Goal: Navigation & Orientation: Find specific page/section

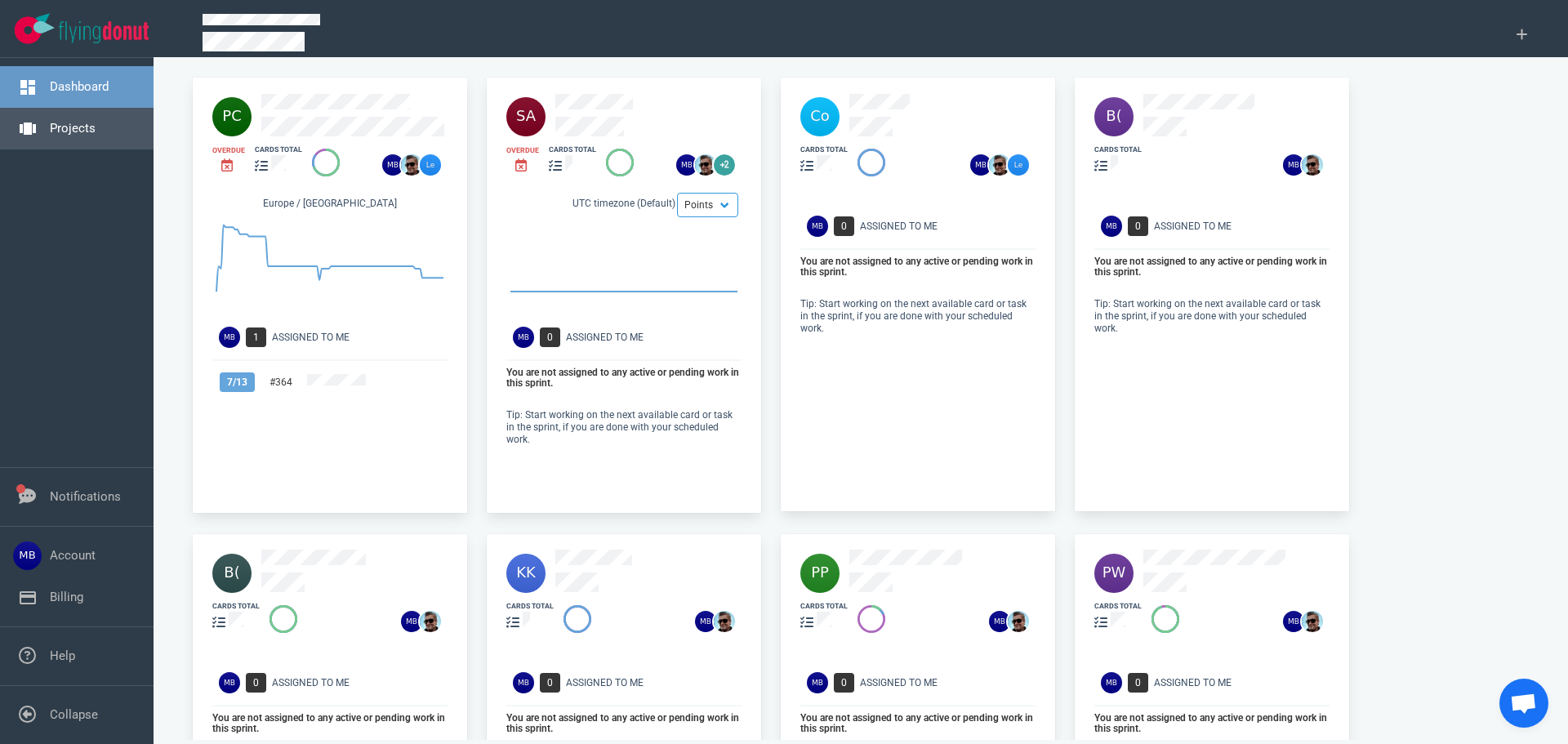
click at [73, 120] on link "Projects" at bounding box center [73, 128] width 46 height 15
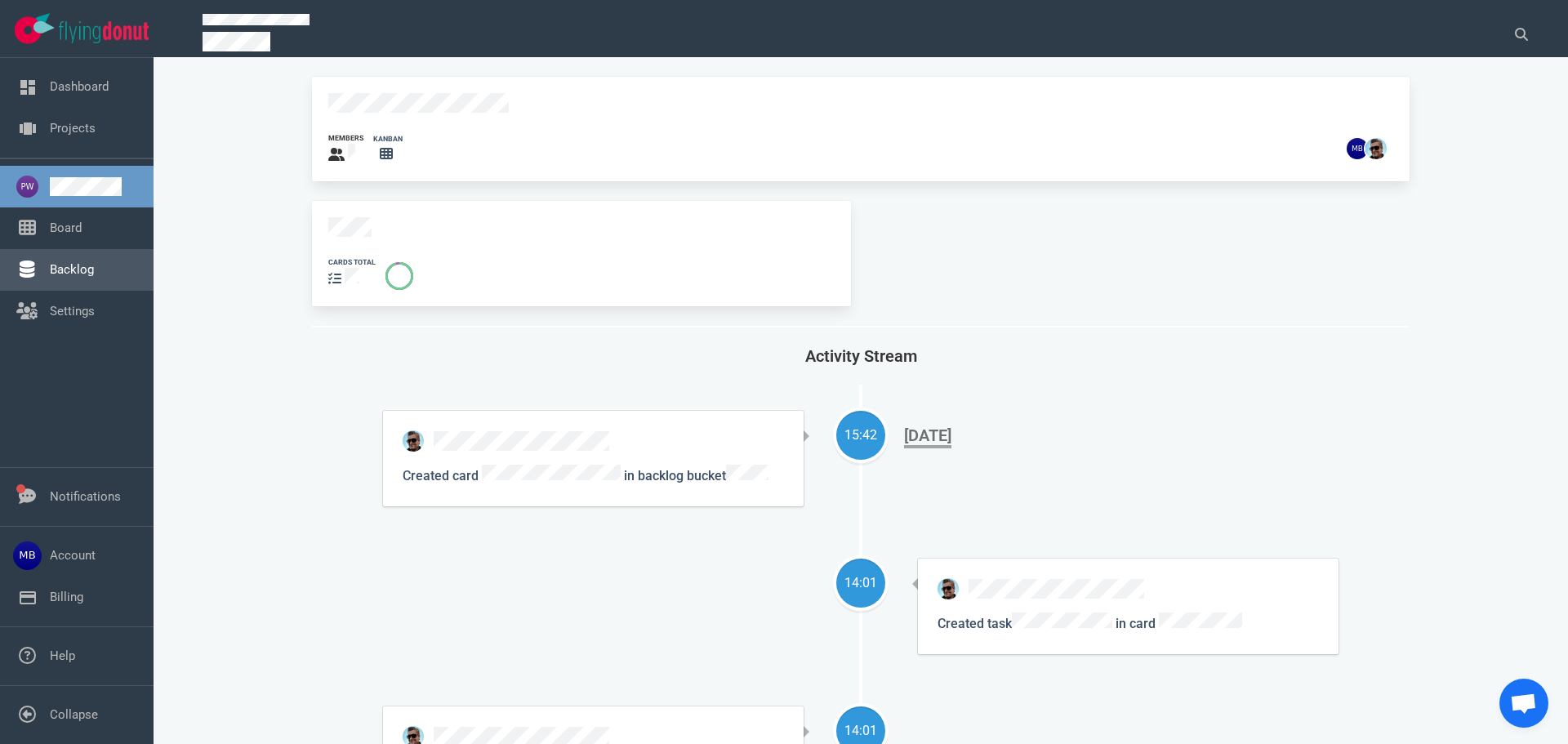
click at [94, 277] on link "Backlog" at bounding box center [72, 269] width 44 height 15
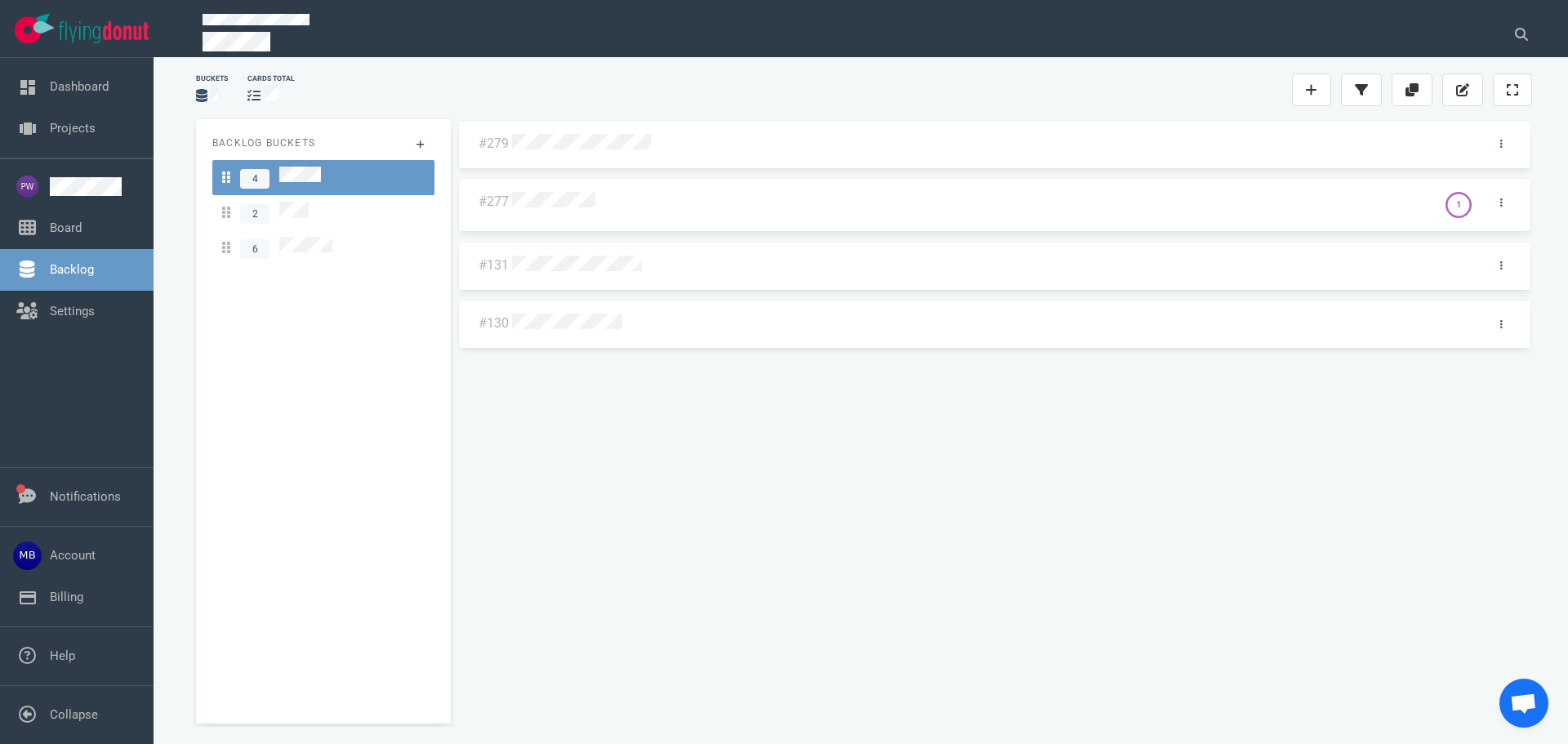
click at [522, 159] on div "#279" at bounding box center [994, 144] width 1072 height 48
click at [534, 154] on div at bounding box center [992, 141] width 967 height 34
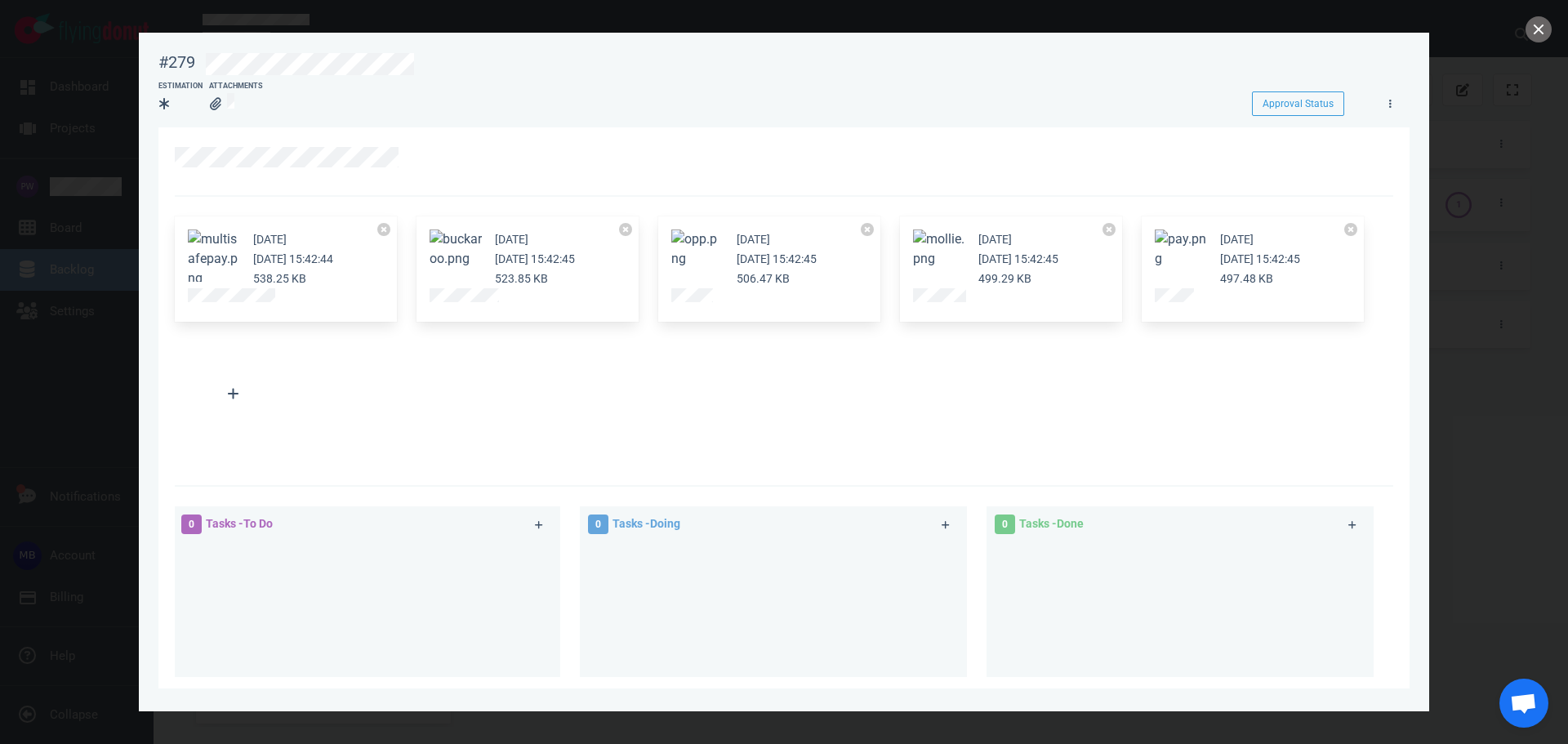
click at [922, 305] on div at bounding box center [1010, 298] width 196 height 19
